Goal: Task Accomplishment & Management: Complete application form

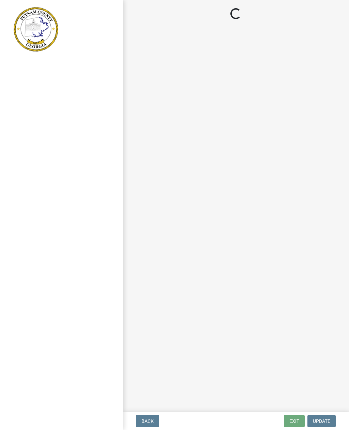
select select "af3c6edf-34d7-49be-824e-99d5d0a3954f"
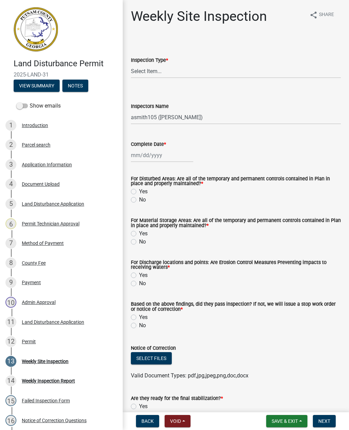
click at [41, 39] on img at bounding box center [36, 29] width 44 height 44
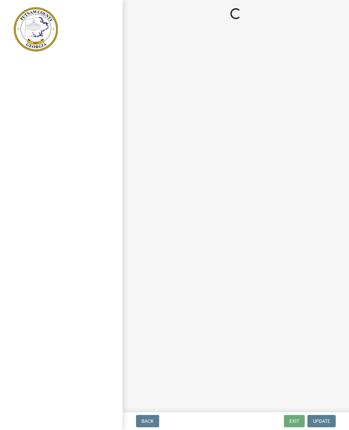
select select "af3c6edf-34d7-49be-824e-99d5d0a3954f"
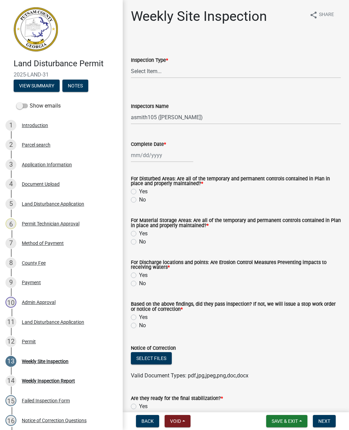
click at [36, 50] on img at bounding box center [36, 29] width 44 height 44
click at [42, 84] on button "View Summary" at bounding box center [37, 86] width 46 height 12
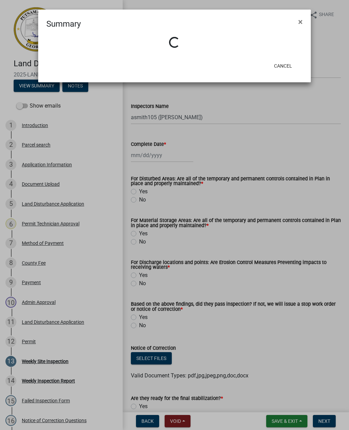
click at [299, 23] on span "×" at bounding box center [301, 22] width 4 height 10
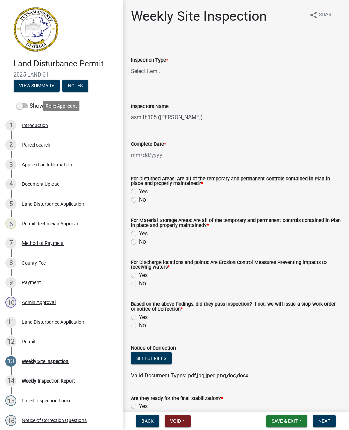
click at [34, 125] on div "Introduction" at bounding box center [35, 125] width 26 height 5
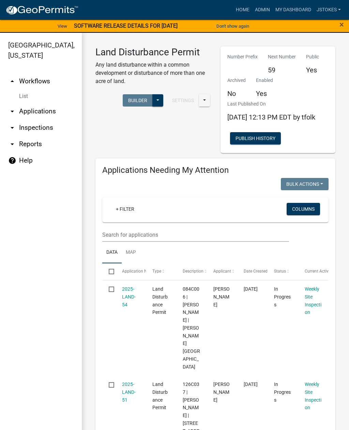
click at [126, 222] on div "+ Filter Columns" at bounding box center [215, 209] width 220 height 25
click at [137, 222] on div "+ Filter Columns" at bounding box center [215, 209] width 220 height 25
click at [147, 217] on div "+ Filter" at bounding box center [178, 210] width 147 height 14
click at [121, 215] on link "+ Filter" at bounding box center [125, 209] width 29 height 12
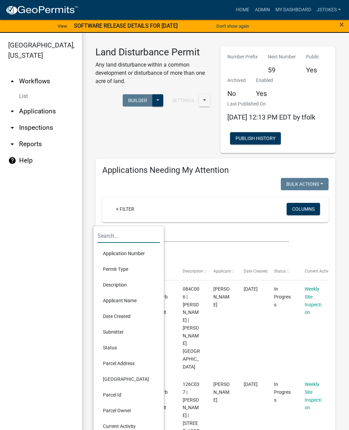
click at [126, 230] on input "text" at bounding box center [129, 236] width 62 height 14
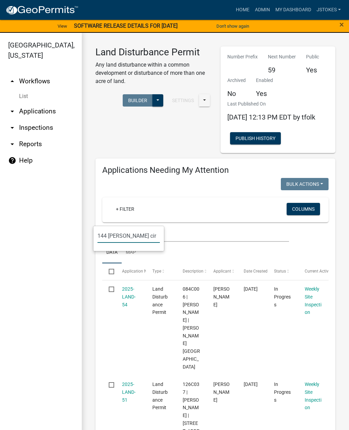
type input "144 [PERSON_NAME] cir"
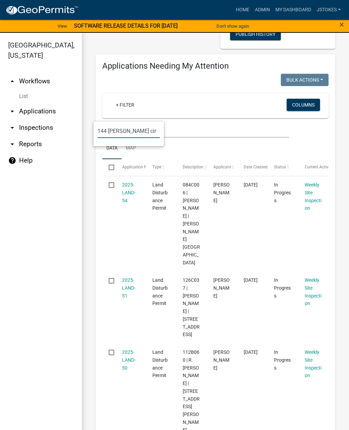
scroll to position [103, 0]
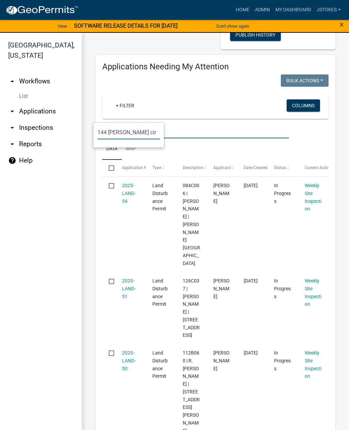
click at [192, 138] on input "text" at bounding box center [195, 131] width 187 height 14
click at [134, 134] on input "text" at bounding box center [195, 131] width 187 height 14
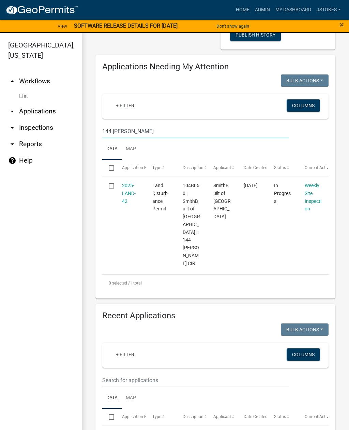
type input "144 [PERSON_NAME]"
click at [129, 196] on link "2025-LAND-42" at bounding box center [129, 193] width 14 height 21
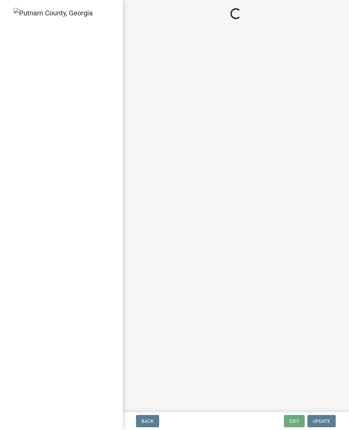
select select "af3c6edf-34d7-49be-824e-99d5d0a3954f"
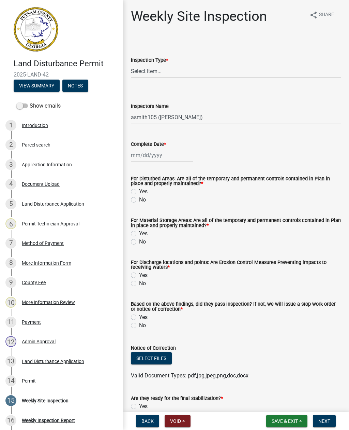
click at [64, 164] on div "Application Information" at bounding box center [47, 164] width 50 height 5
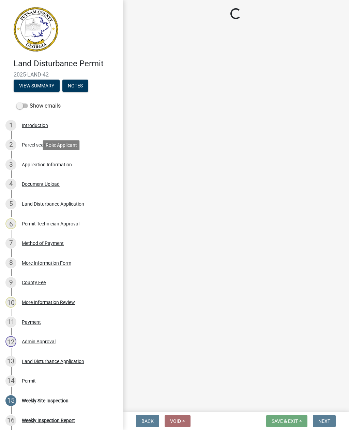
select select "34fe85c2-5f76-4343-b6bb-8ca387e0bed7"
select select "8e53ab76-c026-4800-bafa-f3959daf7b99"
select select "469c5908-2854-42d5-89ed-bee7fc26529e"
select select "6f1acead-4b1a-4680-ba5d-beeb03d30465"
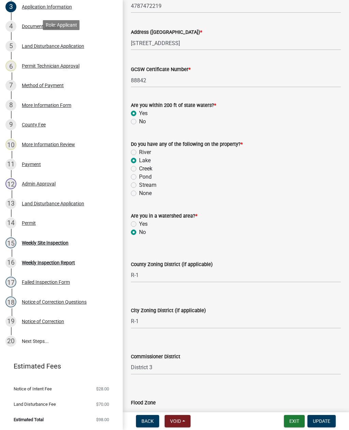
scroll to position [157, 0]
click at [58, 248] on div "15 Weekly Site Inspection" at bounding box center [58, 243] width 106 height 11
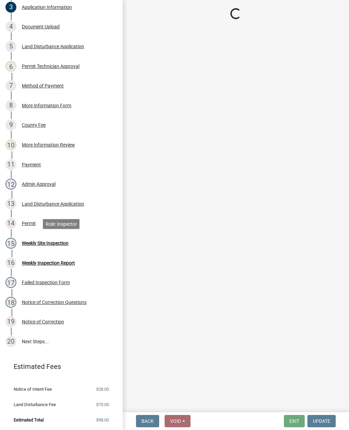
scroll to position [0, 0]
select select "af3c6edf-34d7-49be-824e-99d5d0a3954f"
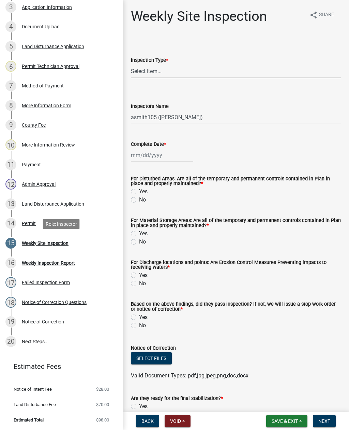
click at [155, 70] on select "Select Item... Site Inspection Initial Inspection Within 24 hours of a 0.5" sto…" at bounding box center [236, 71] width 210 height 14
select select "93c72d9c-4ccd-4a4f-9c87-9d2cfc81a2e2"
click at [171, 130] on wm-data-entity-input "Inspectors Name Select Item... mrivera ([PERSON_NAME]) [PERSON_NAME] ([PERSON_N…" at bounding box center [236, 107] width 210 height 46
click at [196, 117] on select "Select Item... mrivera ([PERSON_NAME]) [PERSON_NAME] ([PERSON_NAME] ([PERSON_NA…" at bounding box center [236, 117] width 210 height 14
select select "41005c5c-e1e6-4724-b212-606768993ffb"
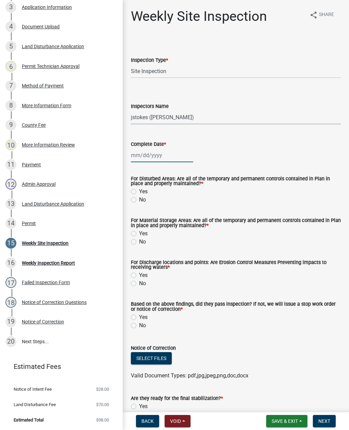
click at [147, 154] on div at bounding box center [162, 155] width 62 height 14
select select "10"
select select "2025"
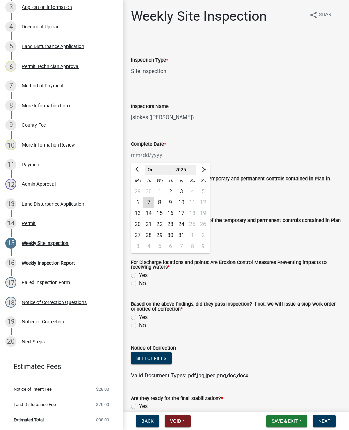
click at [148, 201] on div "7" at bounding box center [148, 202] width 11 height 11
type input "[DATE]"
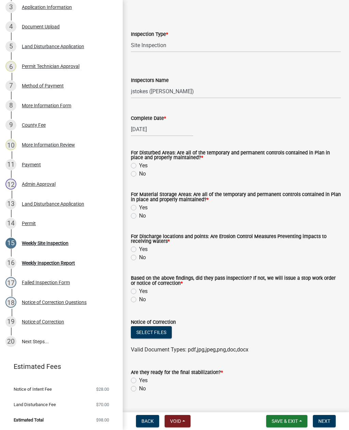
scroll to position [27, 0]
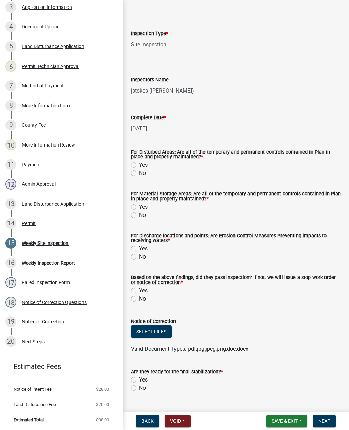
click at [139, 172] on label "No" at bounding box center [142, 173] width 7 height 8
click at [139, 172] on input "No" at bounding box center [141, 171] width 4 height 4
radio input "true"
click at [139, 165] on label "Yes" at bounding box center [143, 165] width 9 height 8
click at [139, 165] on input "Yes" at bounding box center [141, 163] width 4 height 4
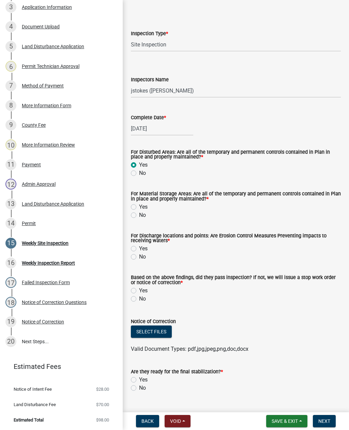
radio input "true"
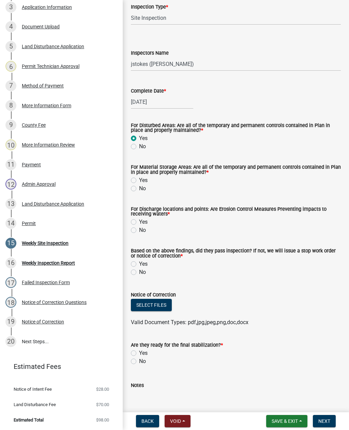
scroll to position [55, 0]
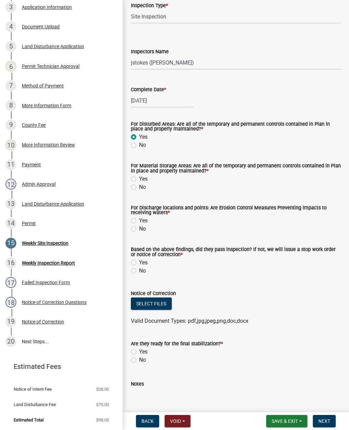
click at [131, 182] on div "Yes" at bounding box center [236, 179] width 210 height 8
click at [139, 180] on label "Yes" at bounding box center [143, 179] width 9 height 8
click at [139, 179] on input "Yes" at bounding box center [141, 177] width 4 height 4
radio input "true"
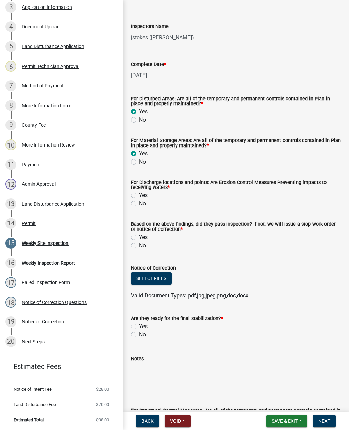
scroll to position [80, 0]
click at [135, 232] on div "Based on the above findings, did they pass inspection? If not, we will issue a …" at bounding box center [236, 226] width 210 height 11
click at [139, 235] on label "Yes" at bounding box center [143, 237] width 9 height 8
click at [139, 235] on input "Yes" at bounding box center [141, 235] width 4 height 4
radio input "true"
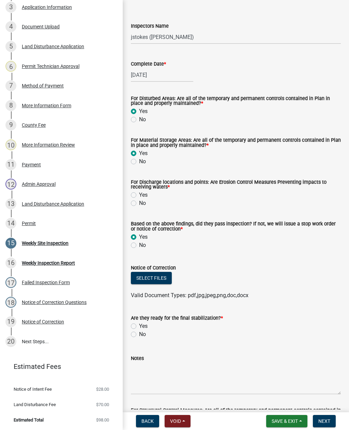
click at [139, 205] on label "No" at bounding box center [142, 203] width 7 height 8
click at [139, 203] on input "No" at bounding box center [141, 201] width 4 height 4
radio input "true"
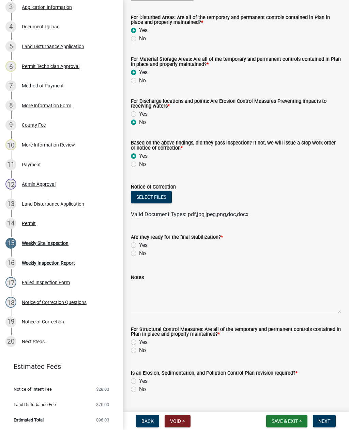
scroll to position [163, 0]
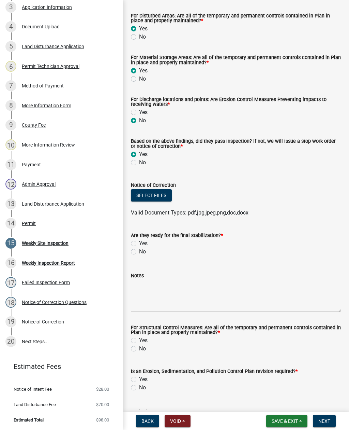
click at [139, 253] on label "No" at bounding box center [142, 251] width 7 height 8
click at [139, 252] on input "No" at bounding box center [141, 249] width 4 height 4
radio input "true"
click at [162, 196] on button "Select files" at bounding box center [151, 195] width 41 height 12
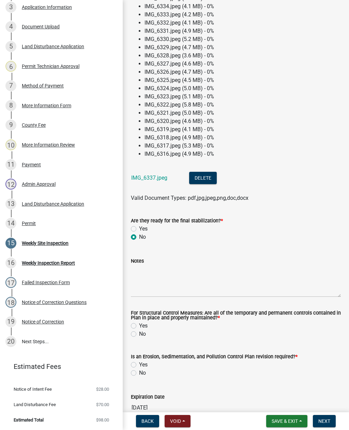
scroll to position [410, 0]
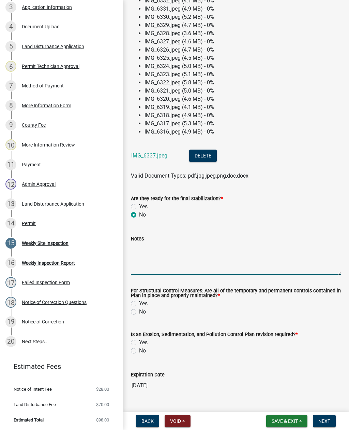
click at [149, 275] on textarea "Notes" at bounding box center [236, 259] width 210 height 32
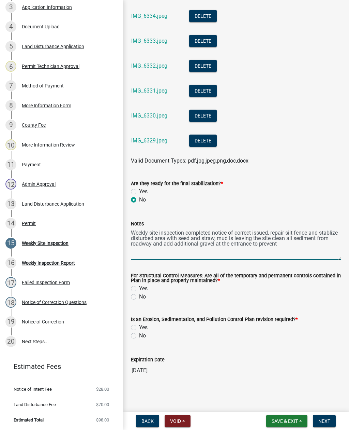
scroll to position [626, 0]
click at [141, 230] on textarea "Weekly site inspection completed notice of correct issued, repair silt fence an…" at bounding box center [236, 244] width 210 height 32
type textarea "Weekly site inspection completed notice of correct issued, repair silt fence an…"
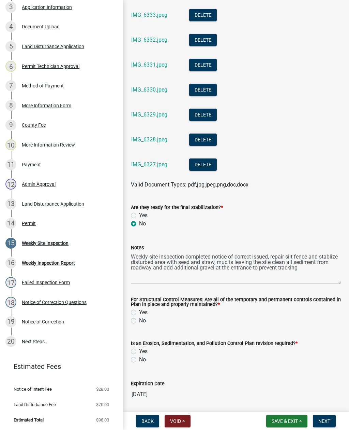
click at [129, 317] on div "For Structural Control Measures: Are all of the temporary and permanent control…" at bounding box center [236, 306] width 220 height 35
click at [139, 311] on label "Yes" at bounding box center [143, 312] width 9 height 8
click at [139, 311] on input "Yes" at bounding box center [141, 310] width 4 height 4
radio input "true"
click at [139, 350] on label "Yes" at bounding box center [143, 351] width 9 height 8
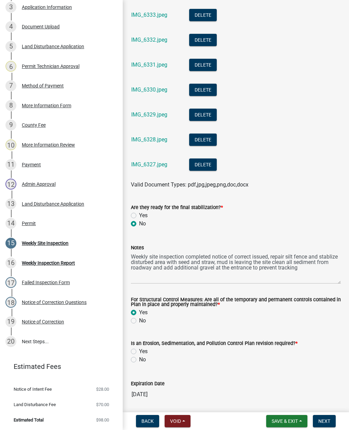
click at [139, 350] on input "Yes" at bounding box center [141, 349] width 4 height 4
radio input "true"
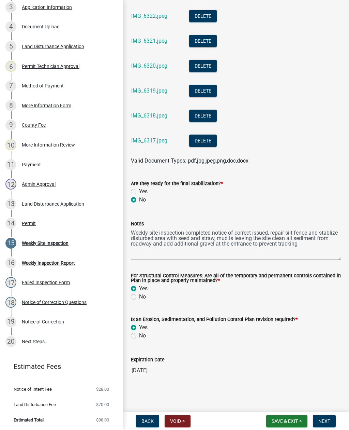
scroll to position [924, 0]
click at [329, 419] on span "Next" at bounding box center [325, 420] width 12 height 5
click at [325, 419] on span "Next" at bounding box center [325, 420] width 12 height 5
click at [326, 420] on span "Next" at bounding box center [325, 420] width 12 height 5
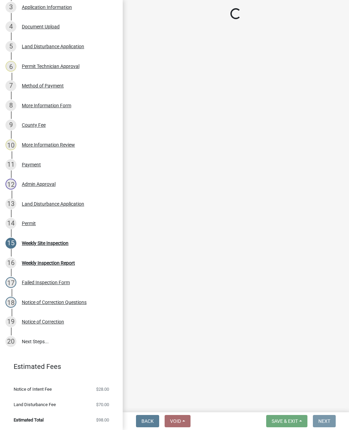
scroll to position [0, 0]
select select "af3c6edf-34d7-49be-824e-99d5d0a3954f"
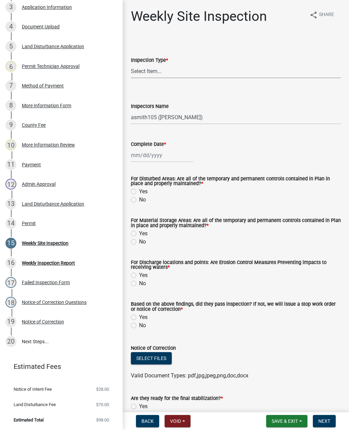
click at [152, 70] on select "Select Item... Site Inspection Initial Inspection Within 24 hours of a 0.5" sto…" at bounding box center [236, 71] width 210 height 14
select select "93c72d9c-4ccd-4a4f-9c87-9d2cfc81a2e2"
click at [165, 121] on select "Select Item... mrivera ([PERSON_NAME]) [PERSON_NAME] ([PERSON_NAME] ([PERSON_NA…" at bounding box center [236, 117] width 210 height 14
select select "41005c5c-e1e6-4724-b212-606768993ffb"
click at [150, 159] on div at bounding box center [162, 155] width 62 height 14
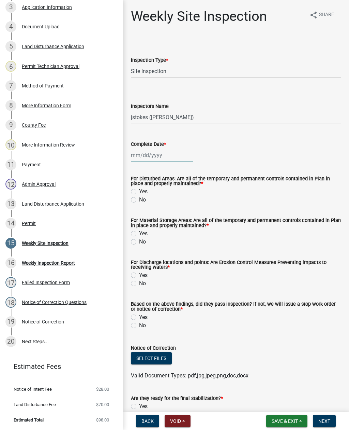
select select "10"
select select "2025"
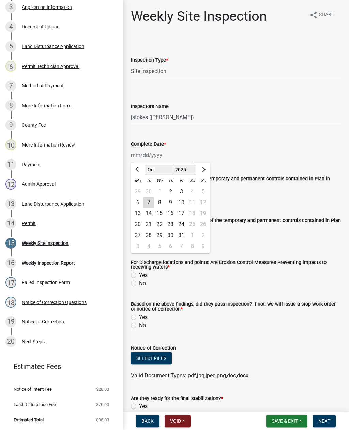
click at [148, 198] on div "7" at bounding box center [148, 202] width 11 height 11
type input "[DATE]"
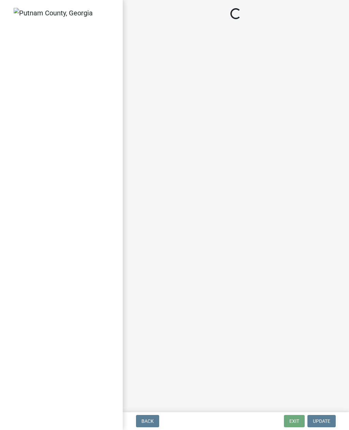
select select "af3c6edf-34d7-49be-824e-99d5d0a3954f"
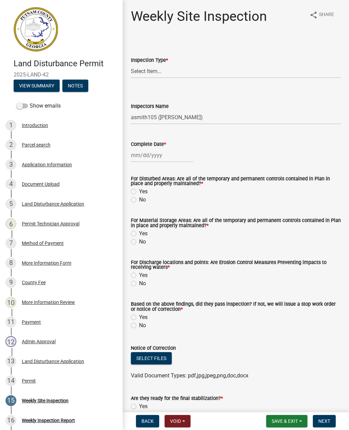
click at [62, 164] on div "Application Information" at bounding box center [47, 164] width 50 height 5
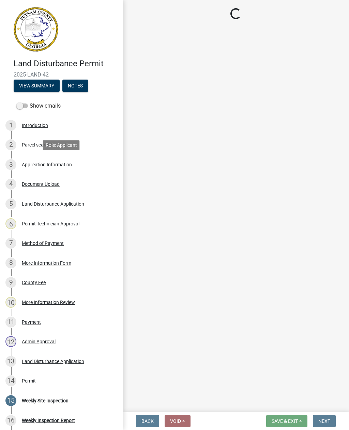
select select "34fe85c2-5f76-4343-b6bb-8ca387e0bed7"
select select "8e53ab76-c026-4800-bafa-f3959daf7b99"
select select "469c5908-2854-42d5-89ed-bee7fc26529e"
select select "6f1acead-4b1a-4680-ba5d-beeb03d30465"
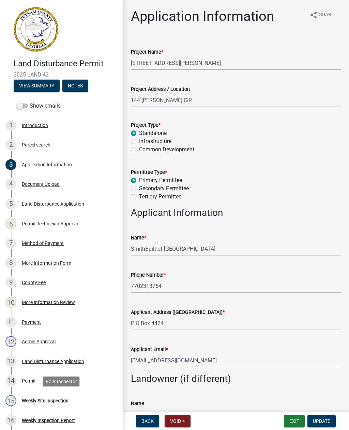
click at [64, 400] on div "Weekly Site Inspection" at bounding box center [45, 400] width 47 height 5
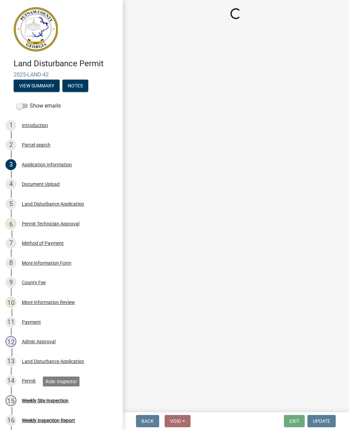
select select "af3c6edf-34d7-49be-824e-99d5d0a3954f"
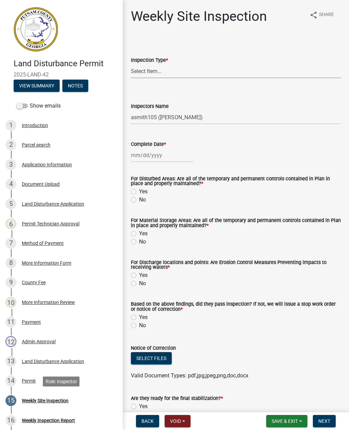
click at [155, 77] on select "Select Item... Site Inspection Initial Inspection Within 24 hours of a 0.5" sto…" at bounding box center [236, 71] width 210 height 14
select select "93c72d9c-4ccd-4a4f-9c87-9d2cfc81a2e2"
click at [167, 121] on select "Select Item... mrivera ([PERSON_NAME]) [PERSON_NAME] ([PERSON_NAME] ([PERSON_NA…" at bounding box center [236, 117] width 210 height 14
select select "41005c5c-e1e6-4724-b212-606768993ffb"
click at [144, 161] on div at bounding box center [162, 155] width 62 height 14
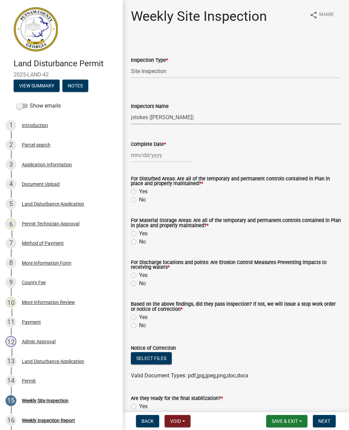
select select "10"
select select "2025"
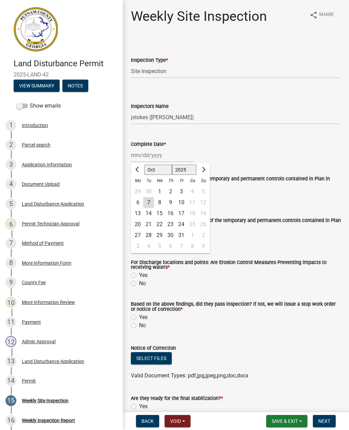
click at [154, 202] on div "7" at bounding box center [148, 202] width 11 height 11
type input "[DATE]"
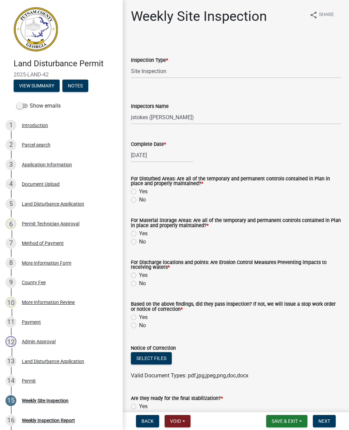
click at [139, 191] on label "Yes" at bounding box center [143, 191] width 9 height 8
click at [139, 191] on input "Yes" at bounding box center [141, 189] width 4 height 4
radio input "true"
click at [137, 231] on div "Yes" at bounding box center [236, 233] width 210 height 8
click at [132, 230] on div "Yes" at bounding box center [236, 233] width 210 height 8
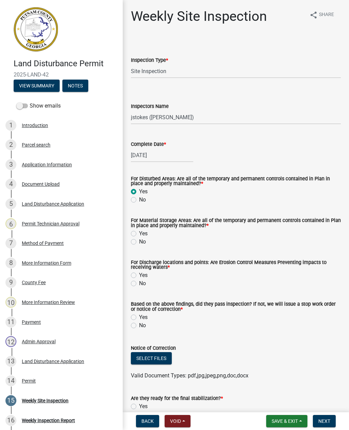
click at [139, 240] on label "No" at bounding box center [142, 242] width 7 height 8
click at [139, 240] on input "No" at bounding box center [141, 240] width 4 height 4
radio input "true"
click at [139, 233] on label "Yes" at bounding box center [143, 233] width 9 height 8
click at [139, 233] on input "Yes" at bounding box center [141, 231] width 4 height 4
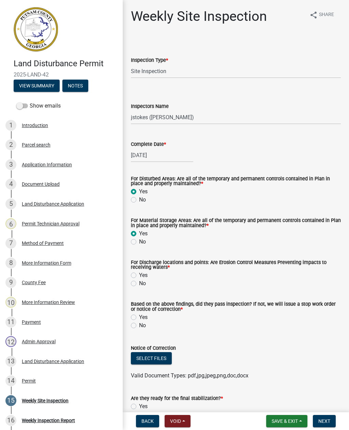
radio input "true"
click at [139, 277] on label "Yes" at bounding box center [143, 275] width 9 height 8
click at [139, 275] on input "Yes" at bounding box center [141, 273] width 4 height 4
radio input "true"
click at [139, 326] on label "No" at bounding box center [142, 325] width 7 height 8
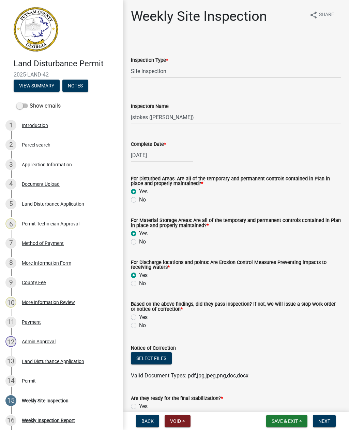
click at [139, 326] on input "No" at bounding box center [141, 323] width 4 height 4
radio input "true"
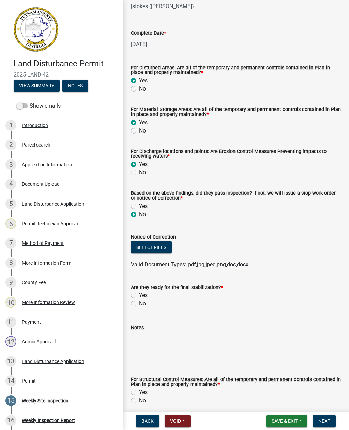
scroll to position [113, 0]
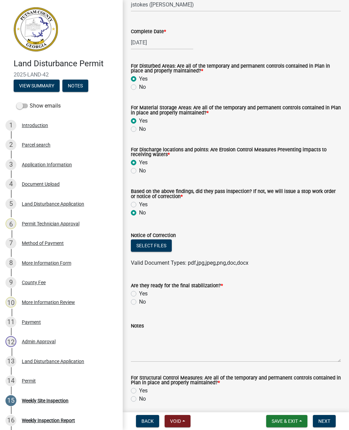
click at [139, 303] on label "No" at bounding box center [142, 302] width 7 height 8
click at [139, 302] on input "No" at bounding box center [141, 300] width 4 height 4
radio input "true"
click at [159, 355] on textarea "Notes" at bounding box center [236, 346] width 210 height 32
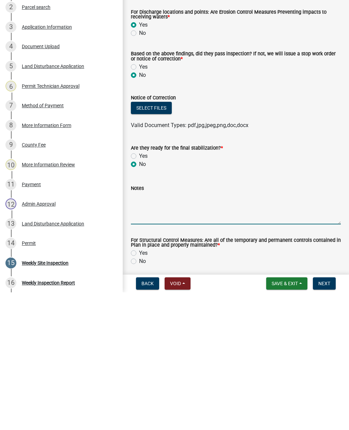
click at [152, 330] on textarea "Notes" at bounding box center [236, 346] width 210 height 32
paste textarea "Weekly site inspection completed notice of correct issued, repair silt fence an…"
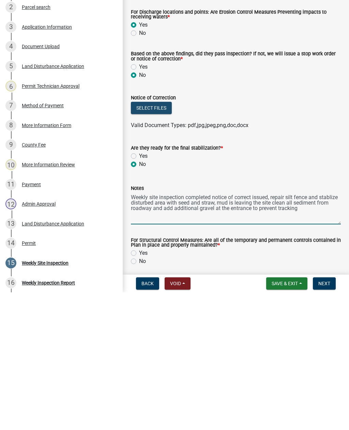
type textarea "Weekly site inspection completed notice of correct issued, repair silt fence an…"
click at [157, 239] on button "Select files" at bounding box center [151, 245] width 41 height 12
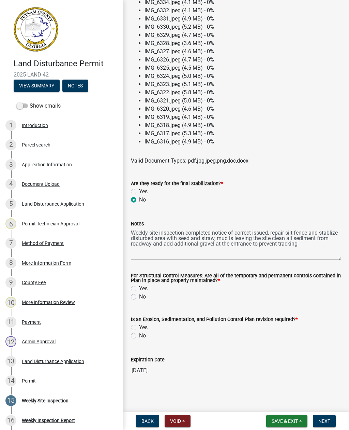
scroll to position [393, 0]
click at [139, 291] on label "Yes" at bounding box center [143, 288] width 9 height 8
click at [139, 289] on input "Yes" at bounding box center [141, 286] width 4 height 4
radio input "true"
click at [139, 328] on label "Yes" at bounding box center [143, 327] width 9 height 8
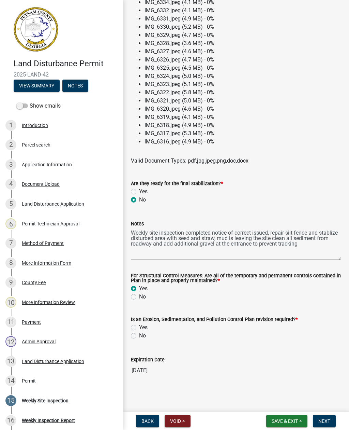
click at [139, 328] on input "Yes" at bounding box center [141, 325] width 4 height 4
radio input "true"
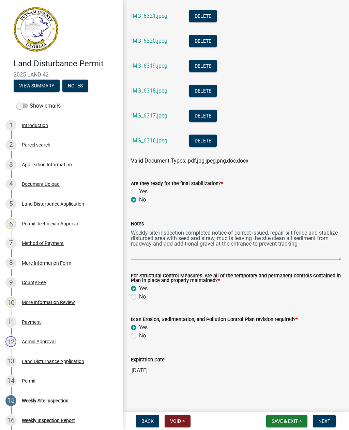
scroll to position [739, 0]
click at [327, 421] on span "Next" at bounding box center [325, 420] width 12 height 5
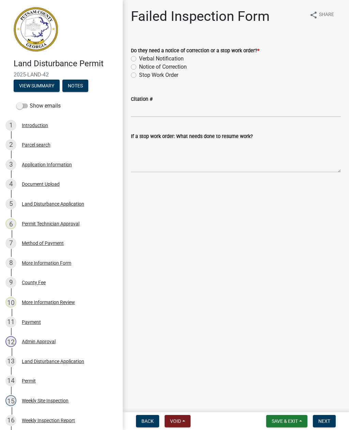
click at [139, 72] on label "Stop Work Order" at bounding box center [158, 75] width 39 height 8
click at [139, 72] on input "Stop Work Order" at bounding box center [141, 73] width 4 height 4
radio input "true"
click at [139, 61] on label "Verbal Notification" at bounding box center [161, 59] width 45 height 8
click at [139, 59] on input "Verbal Notification" at bounding box center [141, 57] width 4 height 4
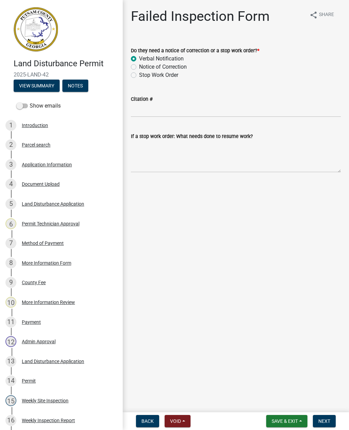
radio input "true"
click at [139, 66] on label "Notice of Correction" at bounding box center [163, 67] width 48 height 8
click at [139, 66] on input "Notice of Correction" at bounding box center [141, 65] width 4 height 4
radio input "true"
click at [163, 172] on textarea "If a stop work order: What needs done to resume work?" at bounding box center [236, 156] width 210 height 32
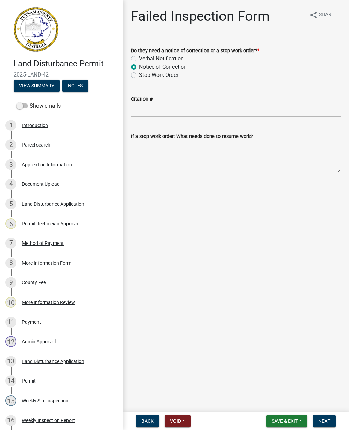
click at [147, 159] on textarea "If a stop work order: What needs done to resume work?" at bounding box center [236, 156] width 210 height 32
click at [150, 113] on input "Citation #" at bounding box center [236, 110] width 210 height 14
click at [151, 164] on textarea "If a stop work order: What needs done to resume work?" at bounding box center [236, 156] width 210 height 32
click at [154, 166] on textarea "If a stop work order: What needs done to resume work?" at bounding box center [236, 156] width 210 height 32
paste textarea "Weekly site inspection completed notice of correct issued, repair silt fence an…"
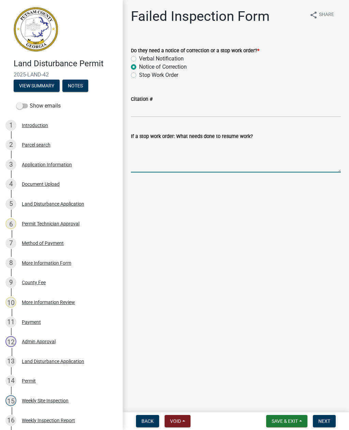
type textarea "Weekly site inspection completed notice of correct issued, repair silt fence an…"
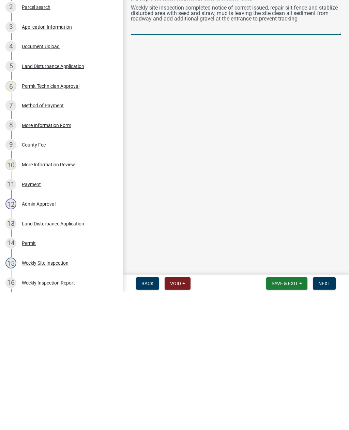
click at [330, 418] on span "Next" at bounding box center [325, 420] width 12 height 5
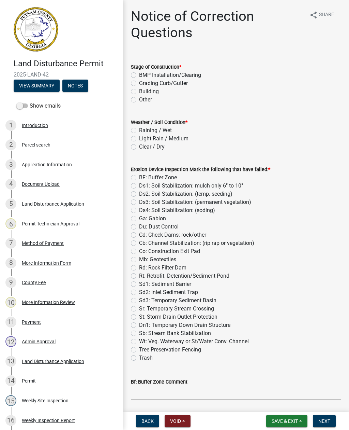
click at [139, 77] on label "BMP Installation/Clearing" at bounding box center [170, 75] width 62 height 8
click at [139, 75] on input "BMP Installation/Clearing" at bounding box center [141, 73] width 4 height 4
radio input "true"
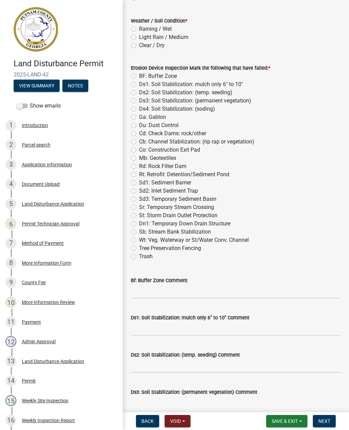
scroll to position [110, 0]
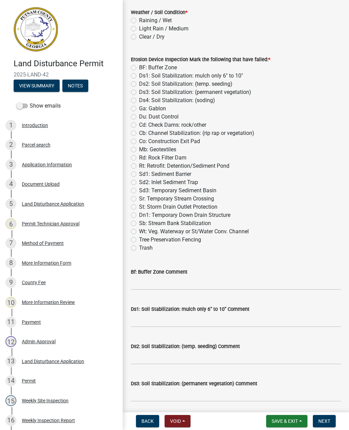
click at [139, 176] on label "Sd1: Sediment Barrier" at bounding box center [165, 174] width 52 height 8
click at [139, 174] on input "Sd1: Sediment Barrier" at bounding box center [141, 172] width 4 height 4
radio input "true"
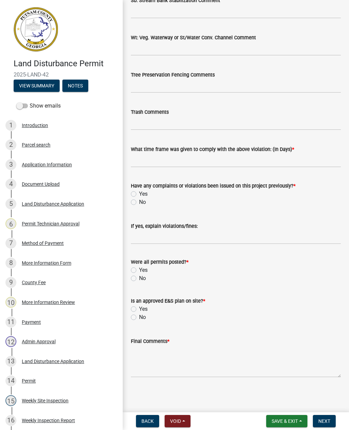
scroll to position [1088, 0]
click at [144, 166] on input "text" at bounding box center [236, 160] width 210 height 14
type input "2"
click at [139, 203] on label "No" at bounding box center [142, 202] width 7 height 8
click at [139, 202] on input "No" at bounding box center [141, 200] width 4 height 4
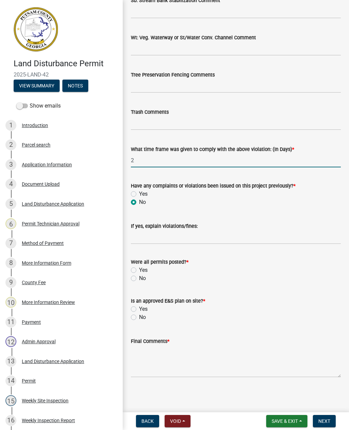
radio input "true"
click at [142, 269] on label "Yes" at bounding box center [143, 270] width 9 height 8
click at [142, 269] on input "Yes" at bounding box center [141, 268] width 4 height 4
radio input "true"
click at [139, 308] on label "Yes" at bounding box center [143, 309] width 9 height 8
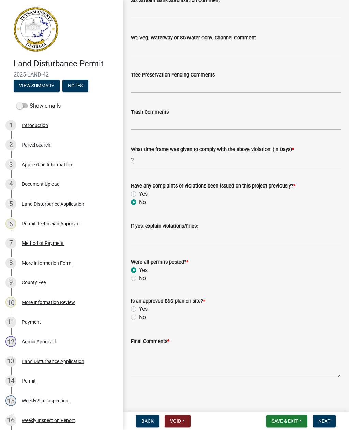
click at [139, 308] on input "Yes" at bounding box center [141, 307] width 4 height 4
radio input "true"
click at [156, 375] on textarea "Final Comments *" at bounding box center [236, 361] width 210 height 32
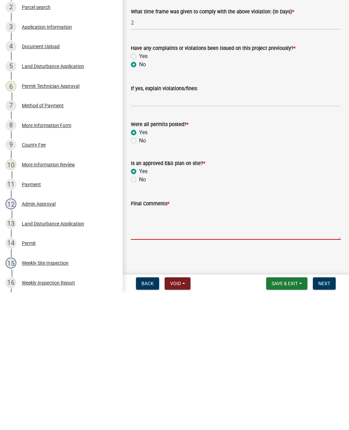
click at [143, 345] on textarea "Final Comments *" at bounding box center [236, 361] width 210 height 32
paste textarea "Weekly site inspection completed notice of correct issued, repair silt fence an…"
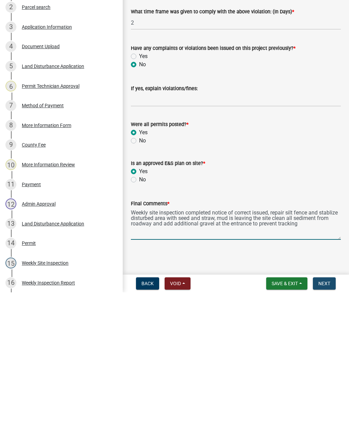
type textarea "Weekly site inspection completed notice of correct issued, repair silt fence an…"
click at [329, 415] on button "Next" at bounding box center [324, 421] width 23 height 12
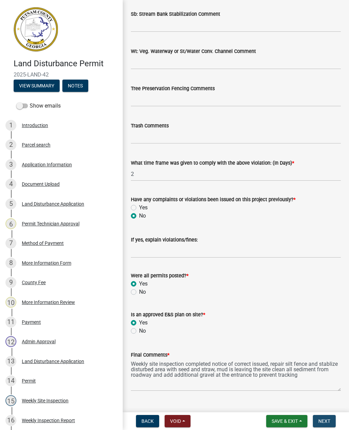
click at [326, 418] on span "Next" at bounding box center [325, 420] width 12 height 5
click at [327, 419] on span "Next" at bounding box center [325, 420] width 12 height 5
click at [328, 422] on span "Next" at bounding box center [325, 420] width 12 height 5
click at [327, 419] on span "Next" at bounding box center [325, 420] width 12 height 5
click at [328, 420] on span "Next" at bounding box center [325, 420] width 12 height 5
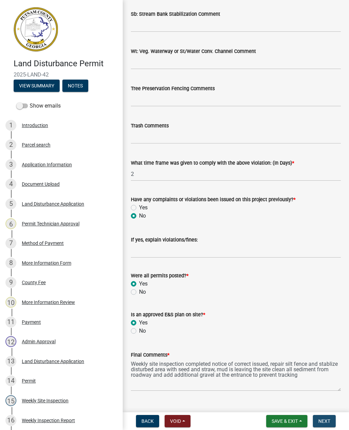
click at [327, 421] on span "Next" at bounding box center [325, 420] width 12 height 5
click at [328, 418] on span "Next" at bounding box center [325, 420] width 12 height 5
click at [329, 419] on span "Next" at bounding box center [325, 420] width 12 height 5
click at [328, 421] on span "Next" at bounding box center [325, 420] width 12 height 5
click at [326, 422] on span "Next" at bounding box center [325, 420] width 12 height 5
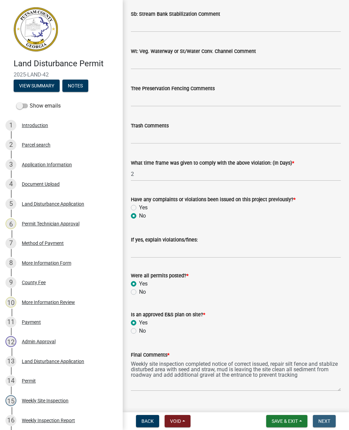
click at [329, 424] on button "Next" at bounding box center [324, 421] width 23 height 12
click at [329, 420] on span "Next" at bounding box center [325, 420] width 12 height 5
click at [328, 421] on span "Next" at bounding box center [325, 420] width 12 height 5
click at [327, 418] on span "Next" at bounding box center [325, 420] width 12 height 5
click at [326, 421] on span "Next" at bounding box center [325, 420] width 12 height 5
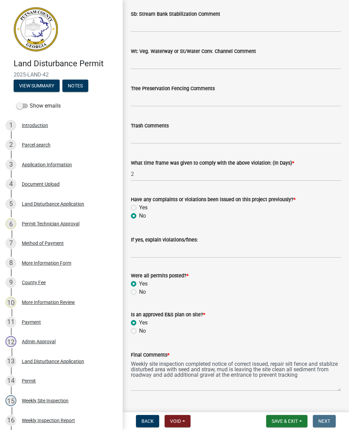
click at [329, 419] on span "Next" at bounding box center [325, 420] width 12 height 5
click at [330, 420] on span "Next" at bounding box center [325, 420] width 12 height 5
click at [332, 420] on button "Next" at bounding box center [324, 421] width 23 height 12
click at [329, 419] on span "Next" at bounding box center [325, 420] width 12 height 5
click at [329, 418] on span "Next" at bounding box center [325, 420] width 12 height 5
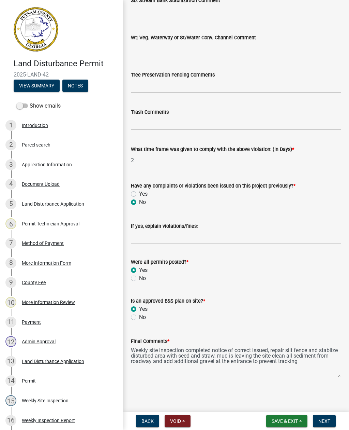
scroll to position [1102, 0]
click at [331, 418] on button "Next" at bounding box center [324, 421] width 23 height 12
click at [328, 419] on span "Next" at bounding box center [325, 420] width 12 height 5
click at [330, 420] on span "Next" at bounding box center [325, 420] width 12 height 5
click at [329, 419] on span "Next" at bounding box center [325, 420] width 12 height 5
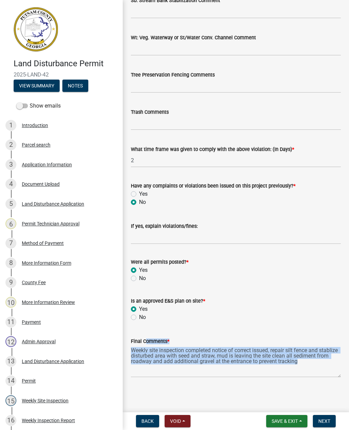
click at [339, 306] on div "Yes" at bounding box center [236, 309] width 210 height 8
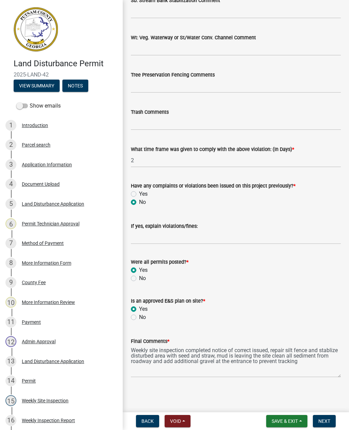
click at [325, 418] on span "Next" at bounding box center [325, 420] width 12 height 5
click at [325, 424] on span "Next" at bounding box center [325, 420] width 12 height 5
click at [333, 420] on button "Next" at bounding box center [324, 421] width 23 height 12
click at [330, 422] on span "Next" at bounding box center [325, 420] width 12 height 5
click at [331, 419] on button "Next" at bounding box center [324, 421] width 23 height 12
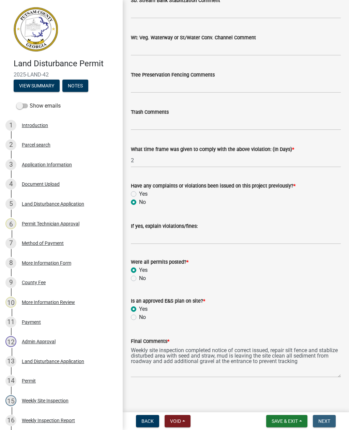
click at [329, 420] on span "Next" at bounding box center [325, 420] width 12 height 5
click at [329, 418] on span "Next" at bounding box center [325, 420] width 12 height 5
click at [328, 419] on span "Next" at bounding box center [325, 420] width 12 height 5
click at [327, 418] on span "Next" at bounding box center [325, 420] width 12 height 5
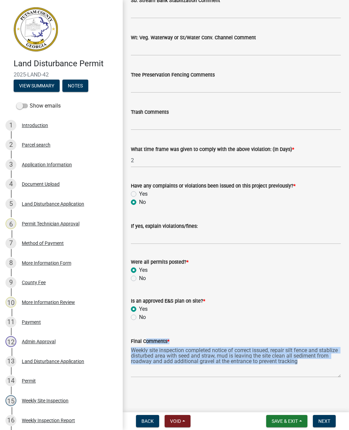
click at [327, 283] on wm-data-entity-input "Were all permits posted? * Yes No" at bounding box center [236, 268] width 210 height 39
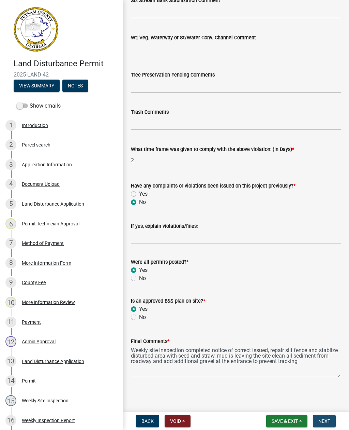
click at [333, 426] on button "Next" at bounding box center [324, 421] width 23 height 12
click at [328, 420] on span "Next" at bounding box center [325, 420] width 12 height 5
click at [329, 423] on span "Next" at bounding box center [325, 420] width 12 height 5
click at [331, 416] on button "Next" at bounding box center [324, 421] width 23 height 12
click at [327, 423] on span "Next" at bounding box center [325, 420] width 12 height 5
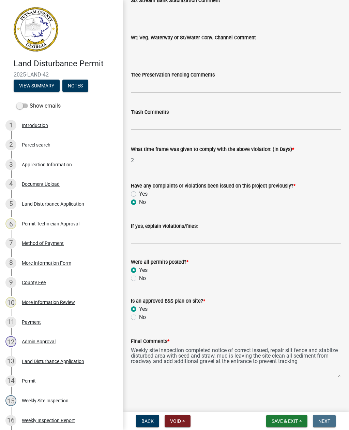
click at [332, 419] on button "Next" at bounding box center [324, 421] width 23 height 12
click at [327, 421] on span "Next" at bounding box center [325, 420] width 12 height 5
click at [326, 420] on span "Next" at bounding box center [325, 420] width 12 height 5
click at [325, 421] on span "Next" at bounding box center [325, 420] width 12 height 5
click at [293, 422] on span "Save & Exit" at bounding box center [285, 420] width 26 height 5
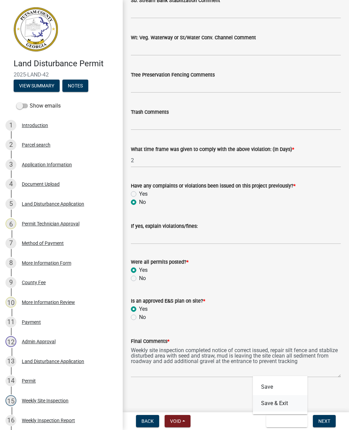
click at [282, 403] on button "Save & Exit" at bounding box center [280, 403] width 55 height 16
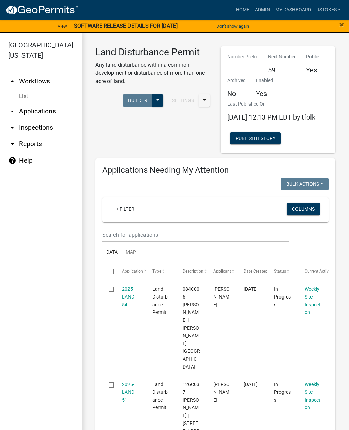
click at [123, 222] on div "+ Filter Columns" at bounding box center [215, 209] width 220 height 25
click at [126, 242] on input "text" at bounding box center [195, 235] width 187 height 14
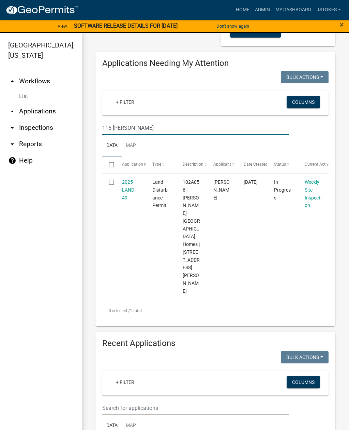
scroll to position [109, 0]
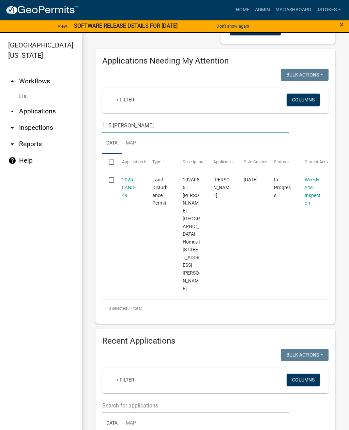
type input "115 [PERSON_NAME]"
click at [123, 189] on link "2025-LAND-49" at bounding box center [129, 187] width 14 height 21
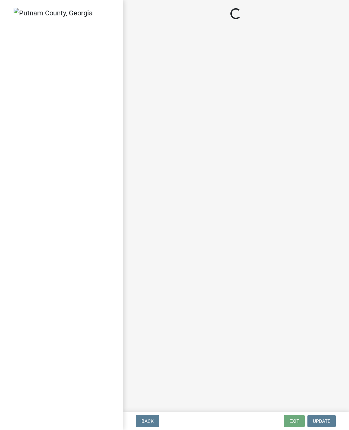
select select "af3c6edf-34d7-49be-824e-99d5d0a3954f"
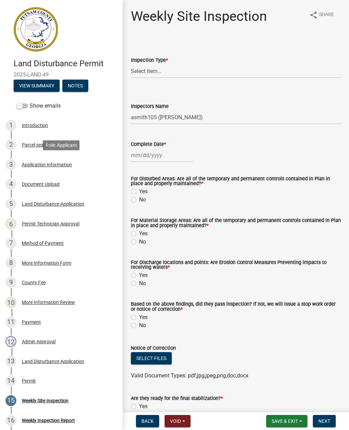
click at [61, 168] on div "3 Application Information" at bounding box center [58, 164] width 106 height 11
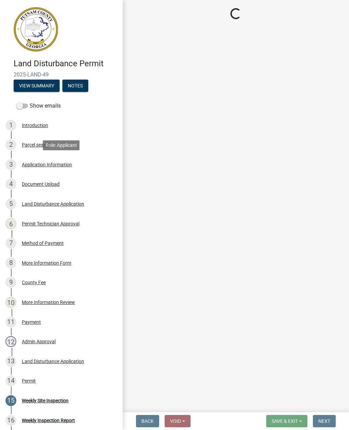
select select "34fe85c2-5f76-4343-b6bb-8ca387e0bed7"
select select "83394b22-4a11-496c-8e5c-75ade2e72faf"
select select "ece5c1a9-df30-4702-9587-5deee23533b7"
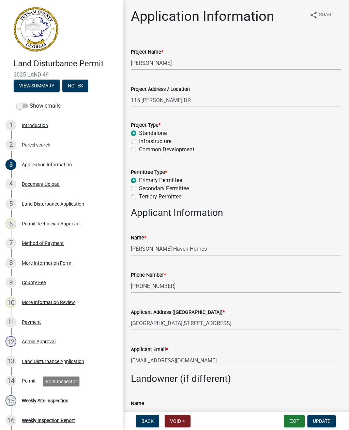
click at [60, 402] on div "Weekly Site Inspection" at bounding box center [45, 400] width 47 height 5
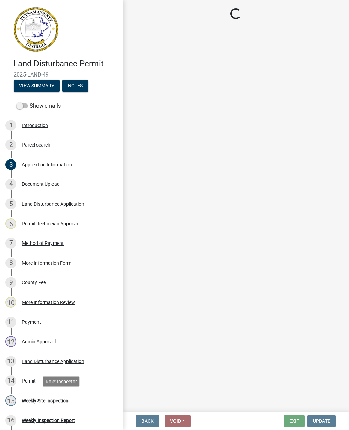
select select "af3c6edf-34d7-49be-824e-99d5d0a3954f"
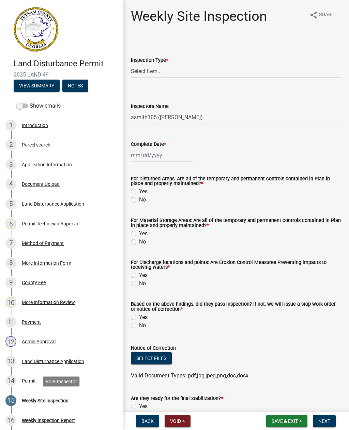
click at [150, 72] on select "Select Item... Site Inspection Initial Inspection Within 24 hours of a 0.5" sto…" at bounding box center [236, 71] width 210 height 14
select select "93c72d9c-4ccd-4a4f-9c87-9d2cfc81a2e2"
click at [183, 117] on select "Select Item... mrivera ([PERSON_NAME]) [PERSON_NAME] ([PERSON_NAME] ([PERSON_NA…" at bounding box center [236, 117] width 210 height 14
select select "41005c5c-e1e6-4724-b212-606768993ffb"
click at [157, 155] on div at bounding box center [162, 155] width 62 height 14
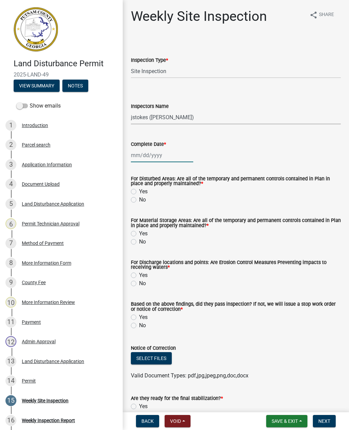
select select "10"
select select "2025"
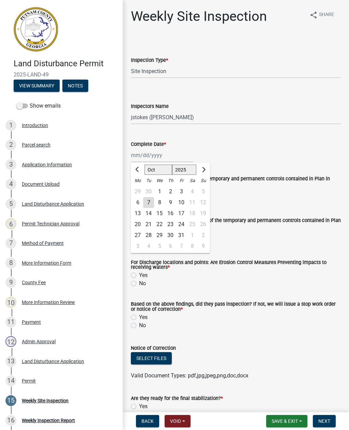
click at [154, 199] on div "7" at bounding box center [148, 202] width 11 height 11
type input "[DATE]"
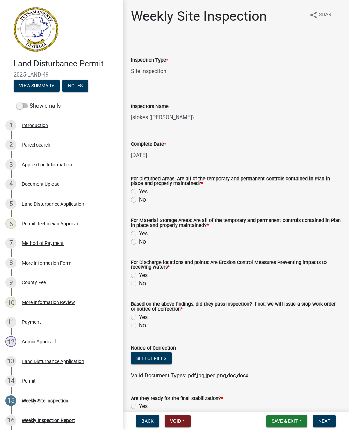
click at [139, 190] on label "Yes" at bounding box center [143, 191] width 9 height 8
click at [139, 190] on input "Yes" at bounding box center [141, 189] width 4 height 4
radio input "true"
click at [139, 231] on label "Yes" at bounding box center [143, 233] width 9 height 8
click at [139, 231] on input "Yes" at bounding box center [141, 231] width 4 height 4
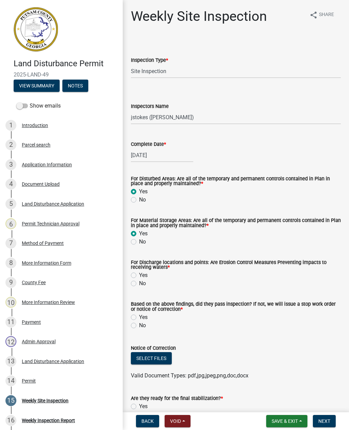
radio input "true"
click at [139, 275] on label "Yes" at bounding box center [143, 275] width 9 height 8
click at [139, 275] on input "Yes" at bounding box center [141, 273] width 4 height 4
radio input "true"
click at [139, 326] on label "No" at bounding box center [142, 325] width 7 height 8
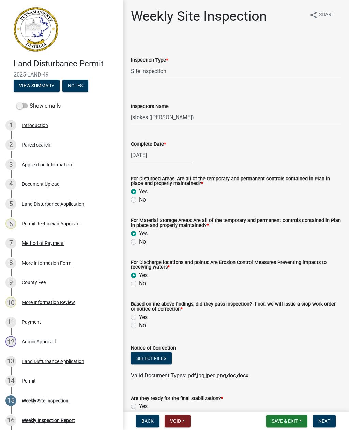
click at [139, 326] on input "No" at bounding box center [141, 323] width 4 height 4
radio input "true"
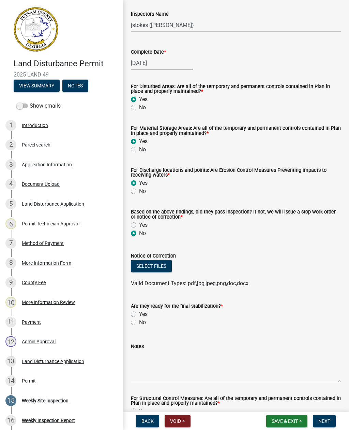
scroll to position [104, 0]
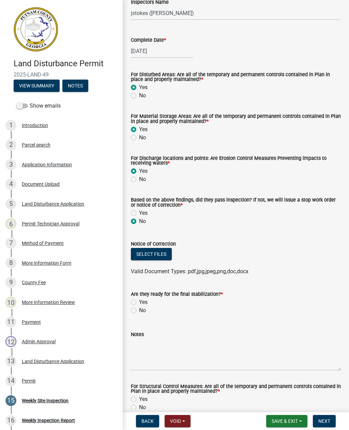
click at [139, 311] on label "No" at bounding box center [142, 310] width 7 height 8
click at [139, 311] on input "No" at bounding box center [141, 308] width 4 height 4
radio input "true"
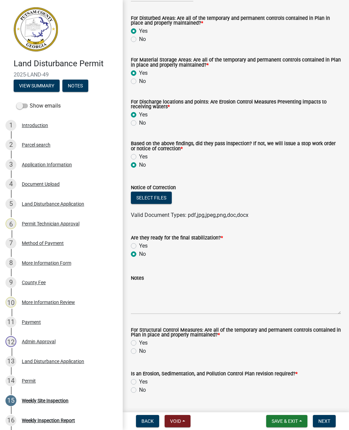
scroll to position [160, 0]
click at [167, 200] on button "Select files" at bounding box center [151, 198] width 41 height 12
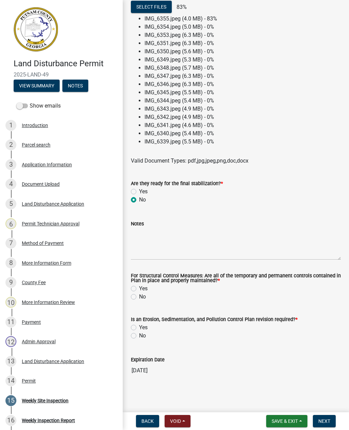
scroll to position [352, 0]
click at [142, 252] on textarea "Notes" at bounding box center [236, 244] width 210 height 32
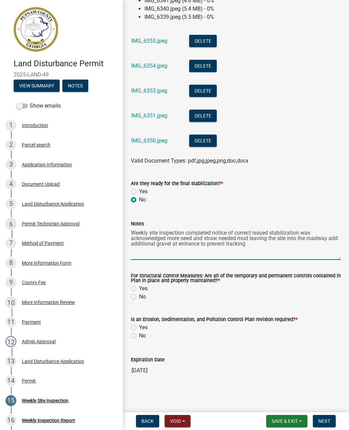
scroll to position [477, 0]
type textarea "Weekly site inspection completed notice of correct issued stabilization was ack…"
click at [128, 228] on div "Notes Weekly site inspection completed notice of correct issued stabilization w…" at bounding box center [236, 235] width 220 height 50
click at [131, 236] on textarea "Weekly site inspection completed notice of correct issued stabilization was ack…" at bounding box center [236, 244] width 210 height 32
click at [137, 232] on textarea "Weekly site inspection completed notice of correct issued stabilization was ack…" at bounding box center [236, 244] width 210 height 32
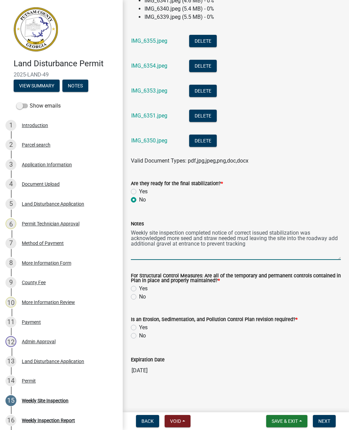
click at [136, 233] on textarea "Weekly site inspection completed notice of correct issued stabilization was ack…" at bounding box center [236, 244] width 210 height 32
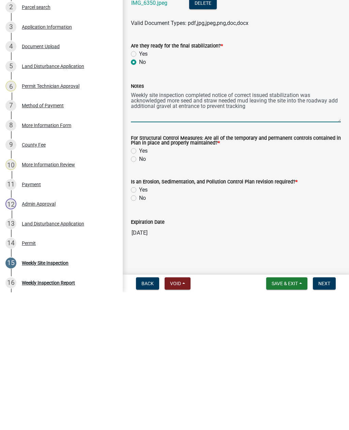
click at [139, 284] on label "Yes" at bounding box center [143, 288] width 9 height 8
click at [139, 284] on input "Yes" at bounding box center [141, 286] width 4 height 4
radio input "true"
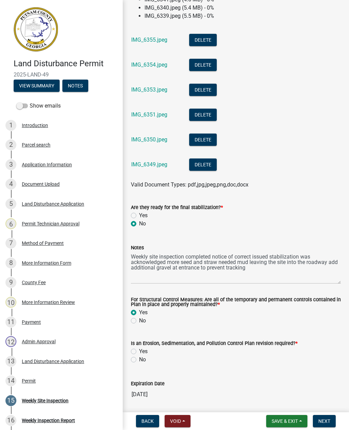
click at [142, 349] on label "Yes" at bounding box center [143, 351] width 9 height 8
click at [142, 349] on input "Yes" at bounding box center [141, 349] width 4 height 4
radio input "true"
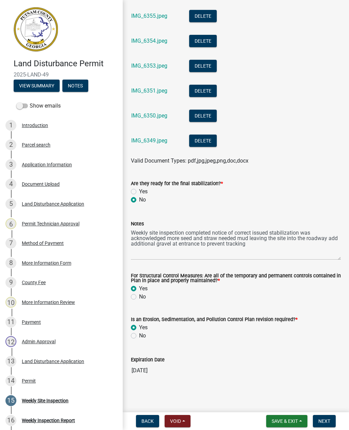
scroll to position [502, 0]
click at [324, 419] on span "Next" at bounding box center [325, 420] width 12 height 5
click at [326, 420] on span "Next" at bounding box center [325, 420] width 12 height 5
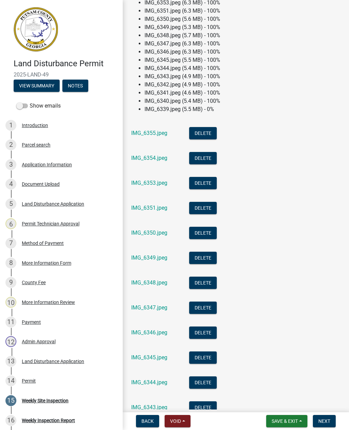
scroll to position [373, 0]
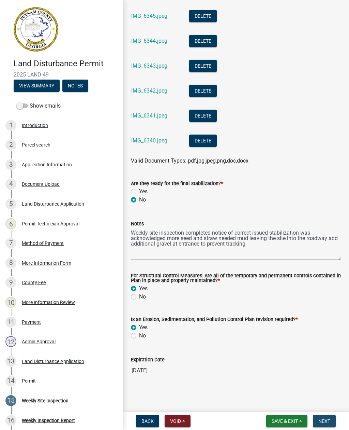
click at [325, 420] on span "Next" at bounding box center [325, 420] width 12 height 5
click at [326, 420] on span "Next" at bounding box center [325, 420] width 12 height 5
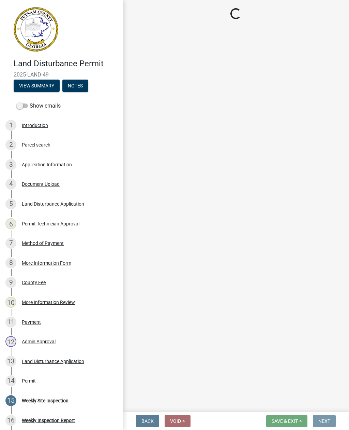
scroll to position [0, 0]
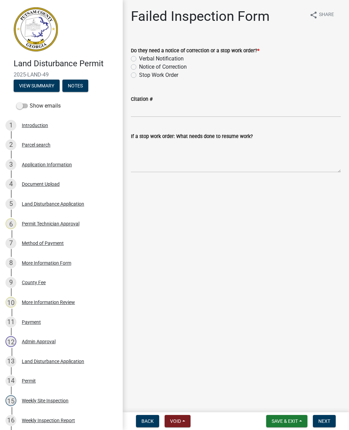
click at [140, 67] on label "Notice of Correction" at bounding box center [163, 67] width 48 height 8
click at [140, 67] on input "Notice of Correction" at bounding box center [141, 65] width 4 height 4
radio input "true"
click at [142, 170] on textarea "If a stop work order: What needs done to resume work?" at bounding box center [236, 156] width 210 height 32
click at [324, 212] on main "Failed Inspection Form share Share Do they need a notice of correction or a sto…" at bounding box center [236, 204] width 227 height 409
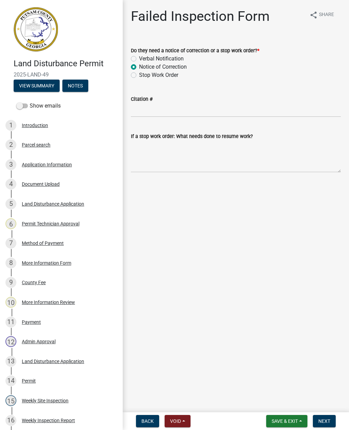
click at [328, 418] on span "Next" at bounding box center [325, 420] width 12 height 5
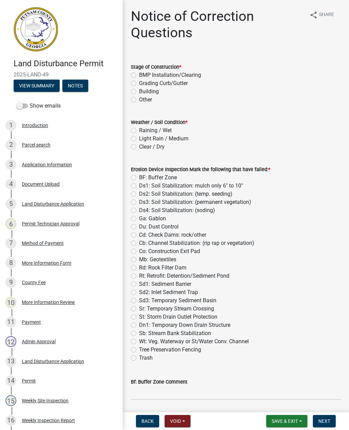
click at [139, 77] on label "BMP Installation/Clearing" at bounding box center [170, 75] width 62 height 8
click at [139, 75] on input "BMP Installation/Clearing" at bounding box center [141, 73] width 4 height 4
radio input "true"
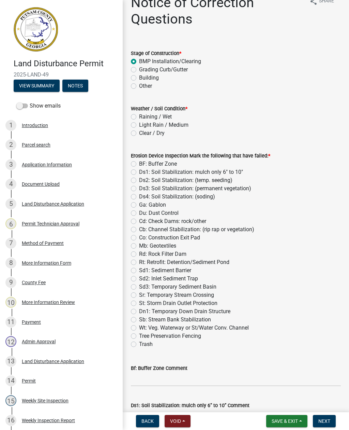
scroll to position [18, 0]
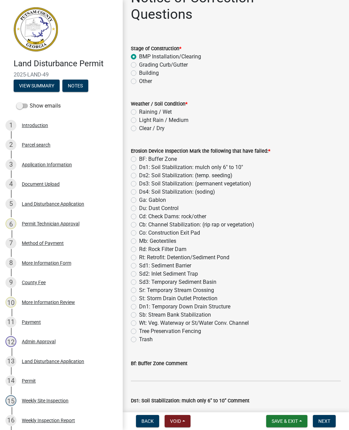
click at [139, 130] on label "Clear / Dry" at bounding box center [152, 128] width 26 height 8
click at [139, 129] on input "Clear / Dry" at bounding box center [141, 126] width 4 height 4
radio input "true"
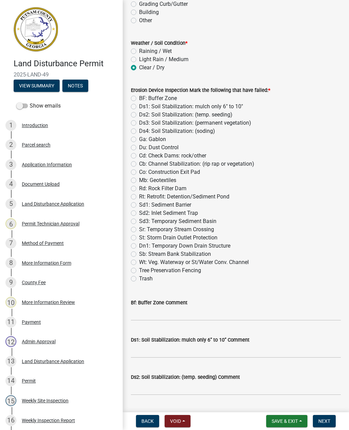
scroll to position [80, 0]
click at [139, 206] on label "Sd1: Sediment Barrier" at bounding box center [165, 204] width 52 height 8
click at [139, 205] on input "Sd1: Sediment Barrier" at bounding box center [141, 202] width 4 height 4
radio input "true"
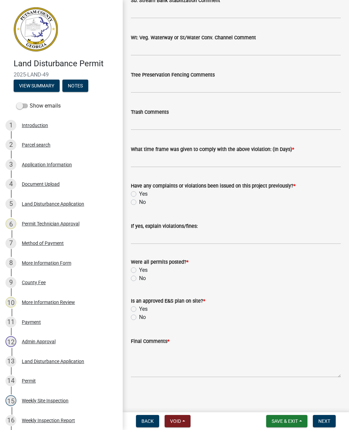
scroll to position [1088, 0]
click at [143, 162] on input "text" at bounding box center [236, 160] width 210 height 14
type input "2"
click at [139, 200] on label "No" at bounding box center [142, 202] width 7 height 8
click at [139, 200] on input "No" at bounding box center [141, 200] width 4 height 4
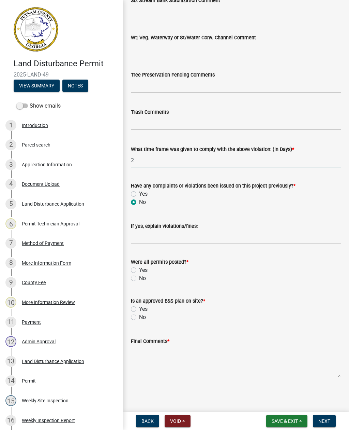
radio input "true"
click at [139, 269] on label "Yes" at bounding box center [143, 270] width 9 height 8
click at [139, 269] on input "Yes" at bounding box center [141, 268] width 4 height 4
radio input "true"
click at [139, 309] on label "Yes" at bounding box center [143, 309] width 9 height 8
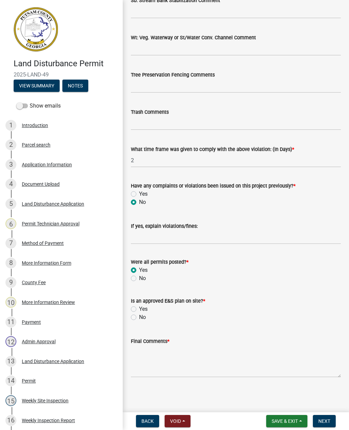
click at [139, 309] on input "Yes" at bounding box center [141, 307] width 4 height 4
radio input "true"
click at [145, 368] on textarea "Final Comments *" at bounding box center [236, 361] width 210 height 32
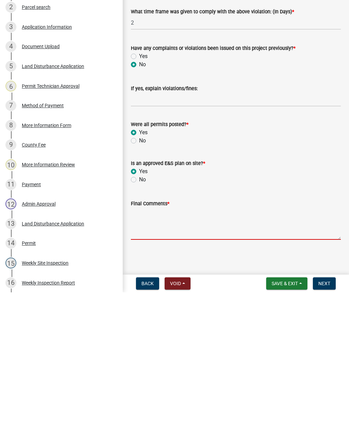
paste textarea "Weekly site inspection completed notice of correct issued stabilization was ack…"
type textarea "Weekly site inspection completed notice of correct issued stabilization was ack…"
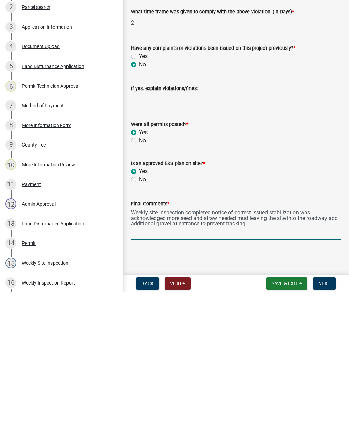
click at [326, 418] on span "Next" at bounding box center [325, 420] width 12 height 5
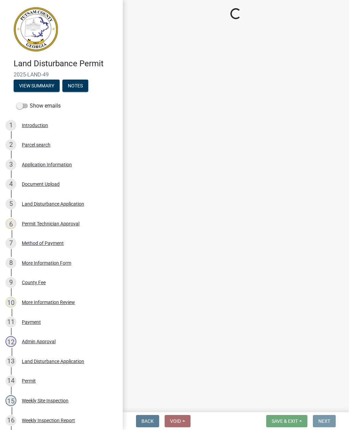
scroll to position [0, 0]
select select "af3c6edf-34d7-49be-824e-99d5d0a3954f"
